Goal: Information Seeking & Learning: Learn about a topic

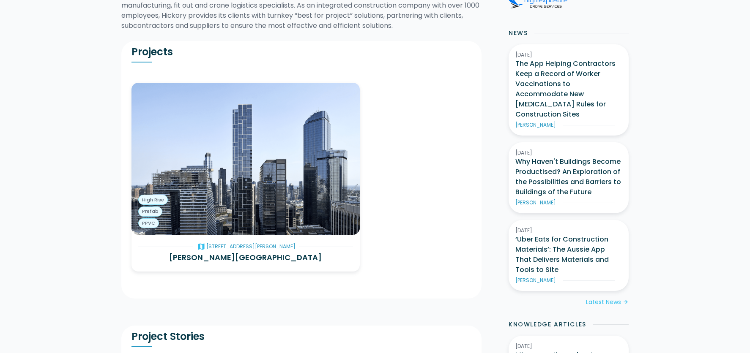
scroll to position [211, 0]
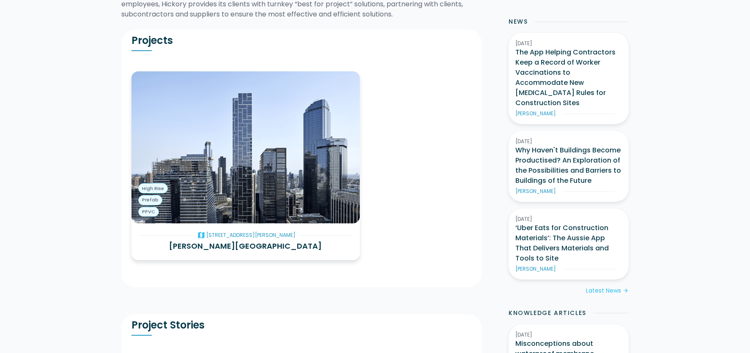
click at [265, 176] on img at bounding box center [245, 147] width 228 height 152
